Goal: Task Accomplishment & Management: Manage account settings

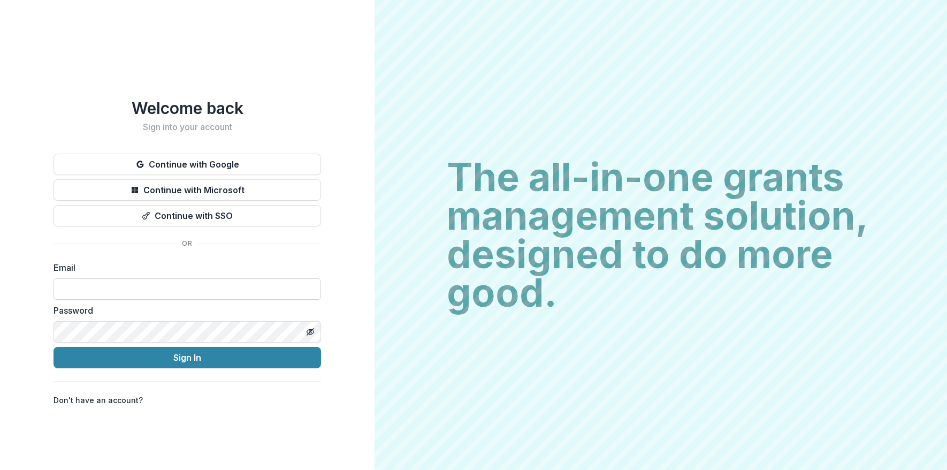
click at [118, 283] on input at bounding box center [188, 288] width 268 height 21
type input "**********"
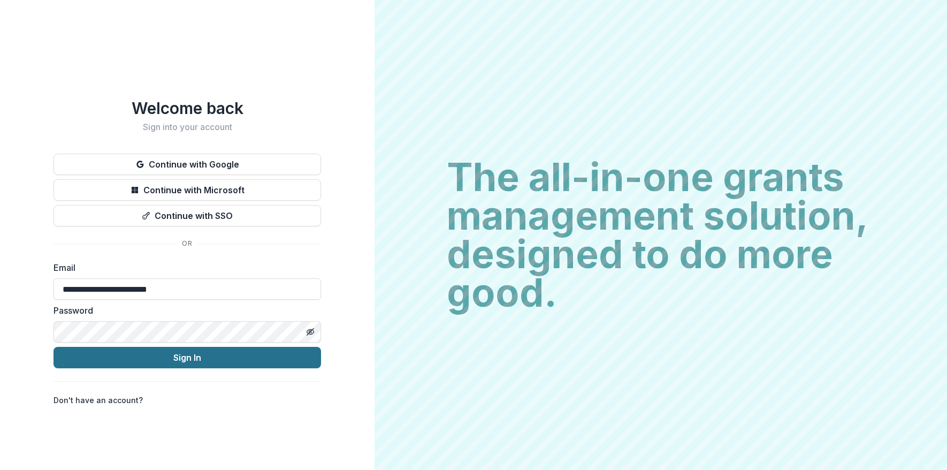
click at [130, 356] on button "Sign In" at bounding box center [188, 357] width 268 height 21
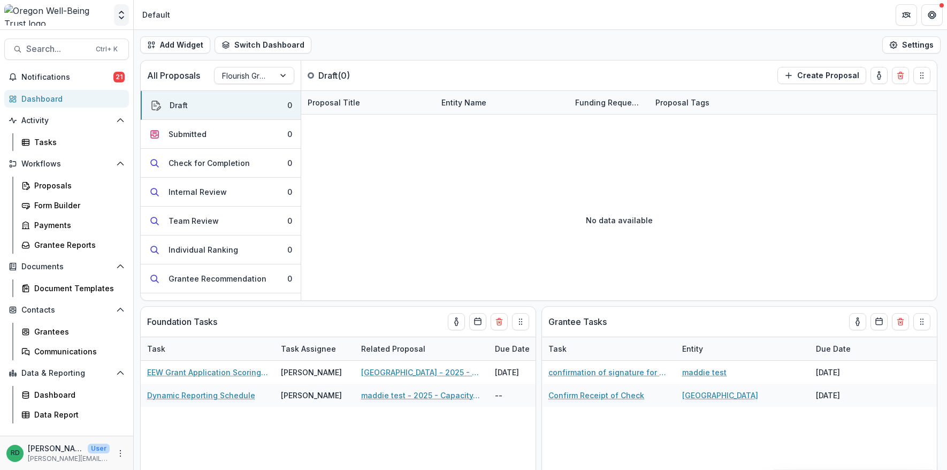
click at [123, 16] on icon "Open entity switcher" at bounding box center [121, 15] width 11 height 11
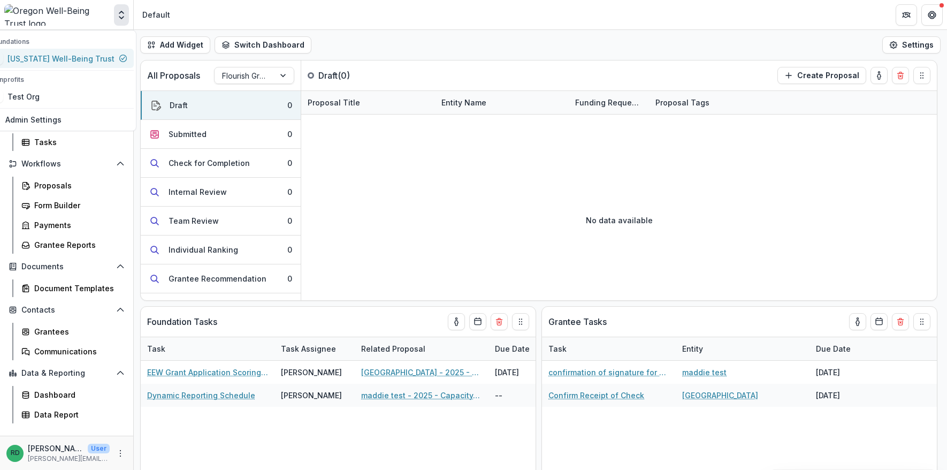
click at [96, 57] on div "[US_STATE] Well-Being Trust" at bounding box center [60, 58] width 107 height 11
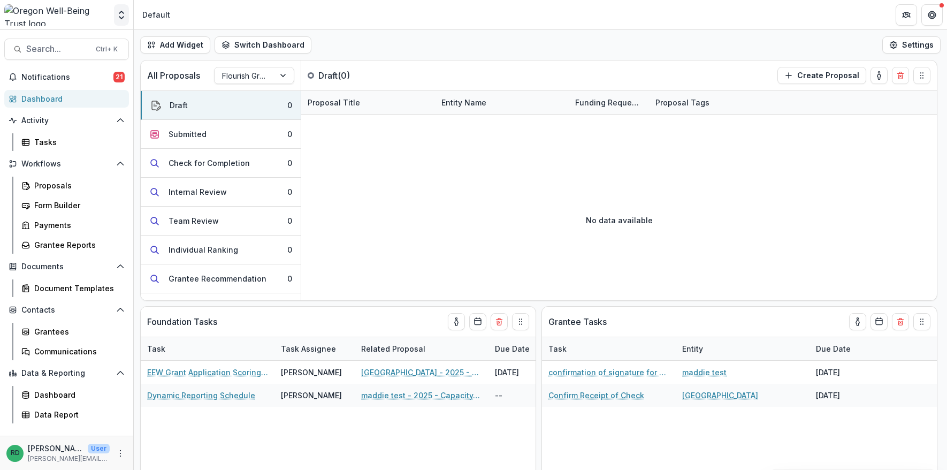
click at [125, 21] on button "Open entity switcher" at bounding box center [121, 14] width 15 height 21
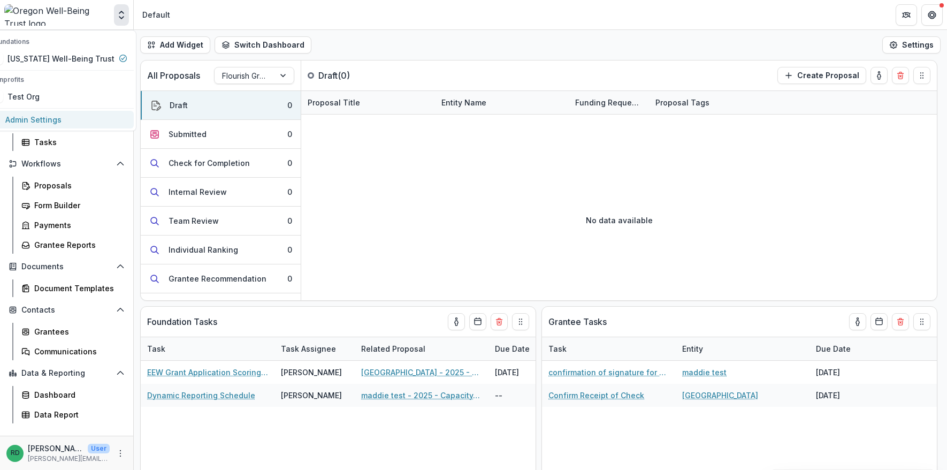
click at [64, 125] on link "Admin Settings" at bounding box center [59, 120] width 150 height 18
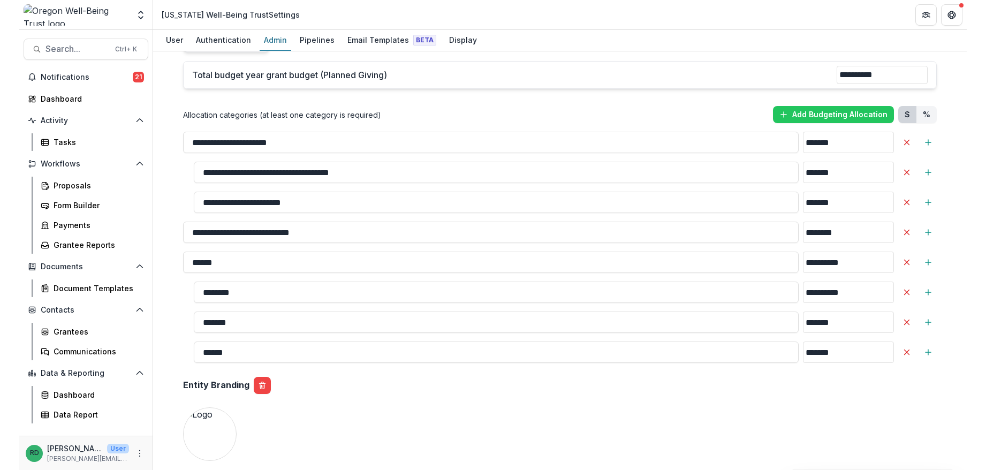
scroll to position [964, 0]
